Goal: Transaction & Acquisition: Purchase product/service

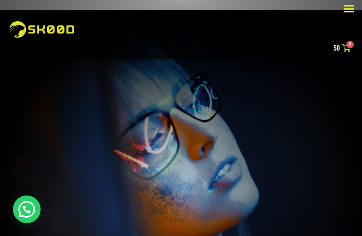
select select "recent"
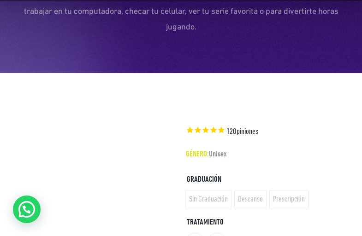
scroll to position [765, 0]
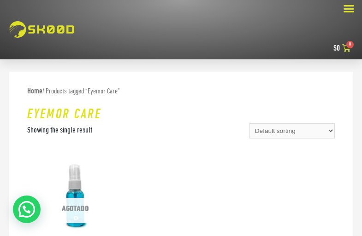
scroll to position [91, 0]
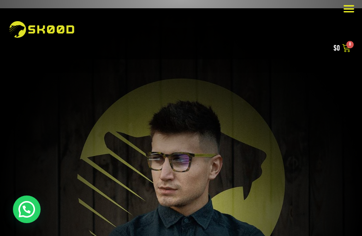
select select "recent"
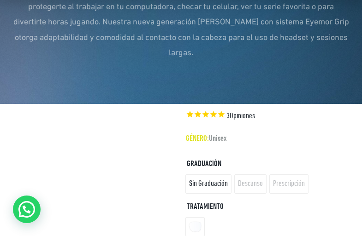
scroll to position [684, 0]
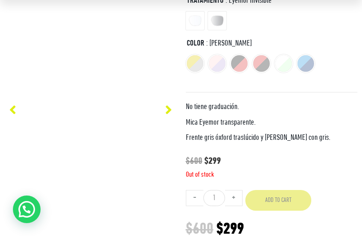
scroll to position [741, 0]
